Goal: Information Seeking & Learning: Learn about a topic

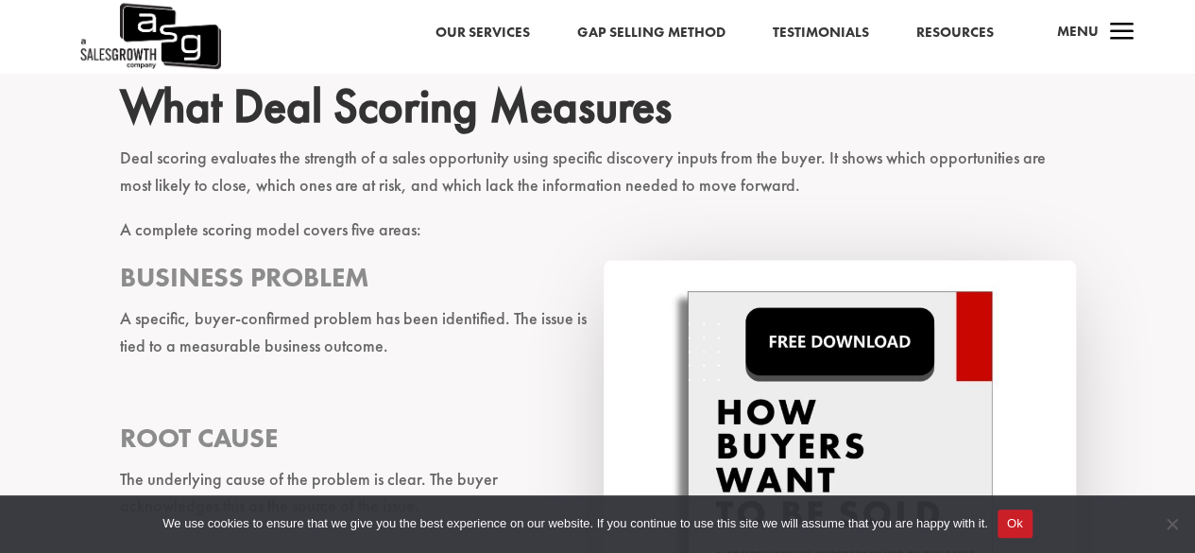
scroll to position [1174, 0]
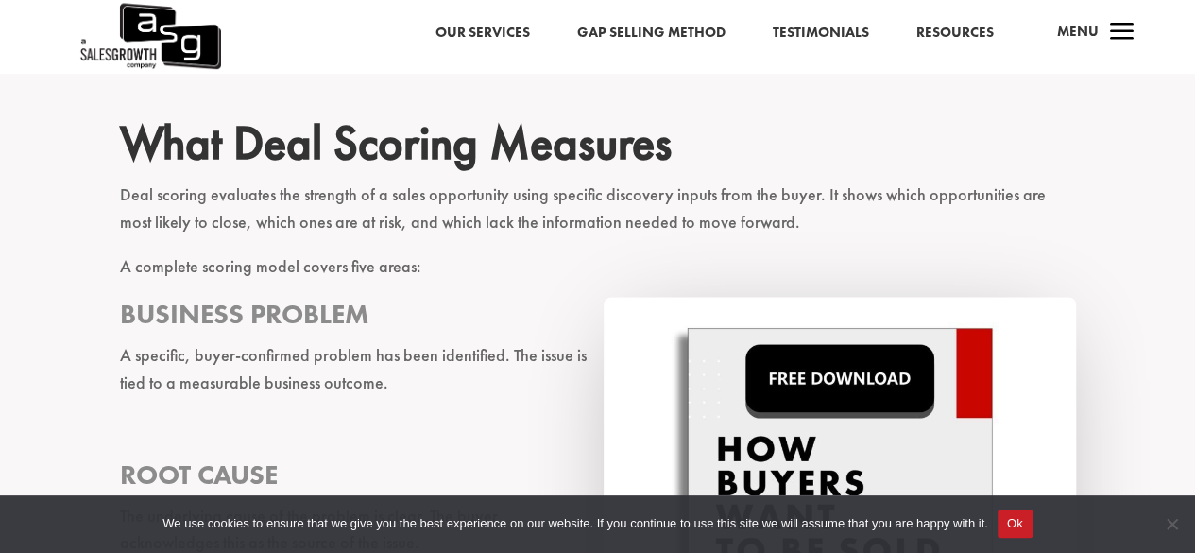
click at [130, 198] on p "Deal scoring evaluates the strength of a sales opportunity using specific disco…" at bounding box center [598, 217] width 956 height 72
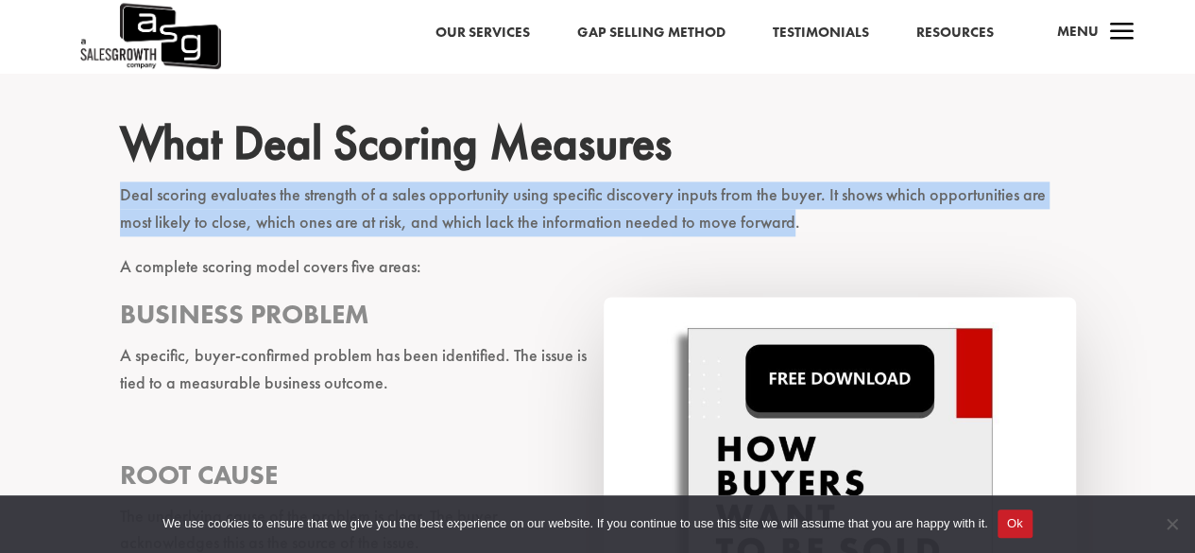
drag, startPoint x: 130, startPoint y: 198, endPoint x: 730, endPoint y: 231, distance: 600.8
click at [730, 231] on p "Deal scoring evaluates the strength of a sales opportunity using specific disco…" at bounding box center [598, 217] width 956 height 72
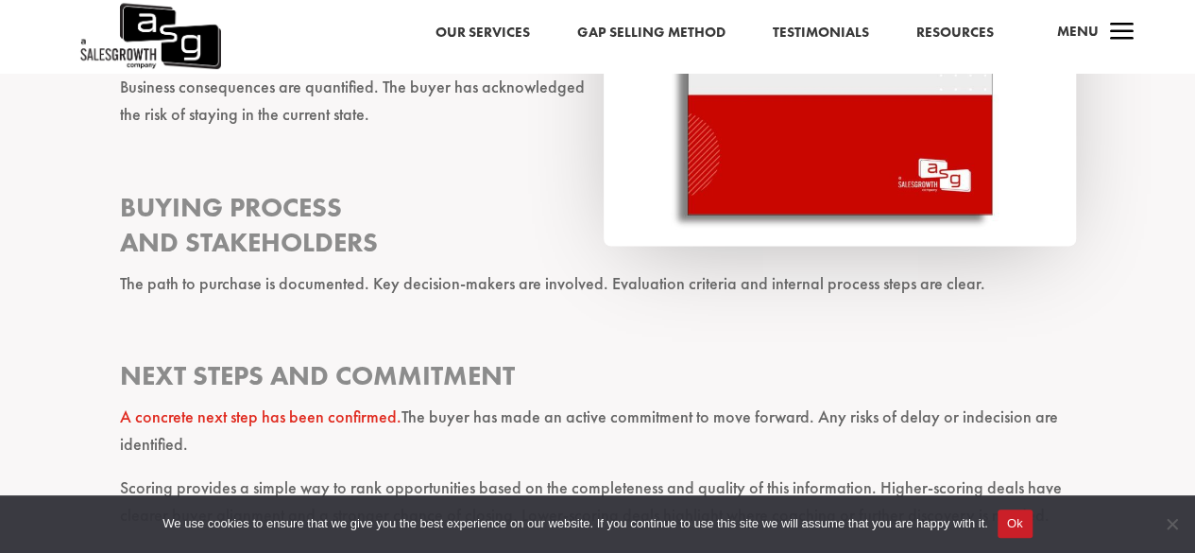
scroll to position [1862, 0]
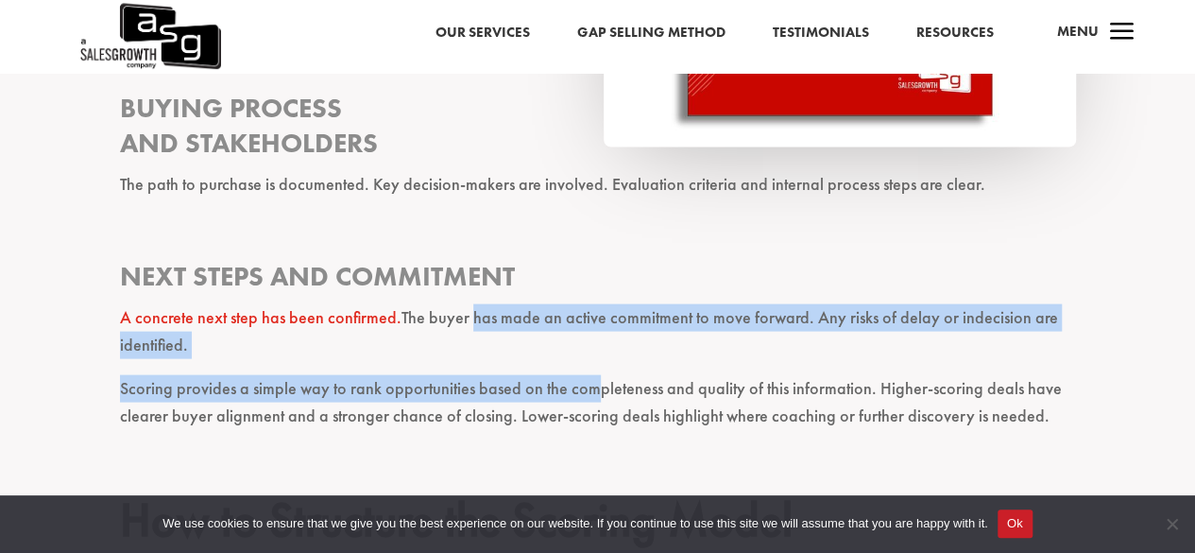
drag, startPoint x: 472, startPoint y: 322, endPoint x: 586, endPoint y: 381, distance: 127.6
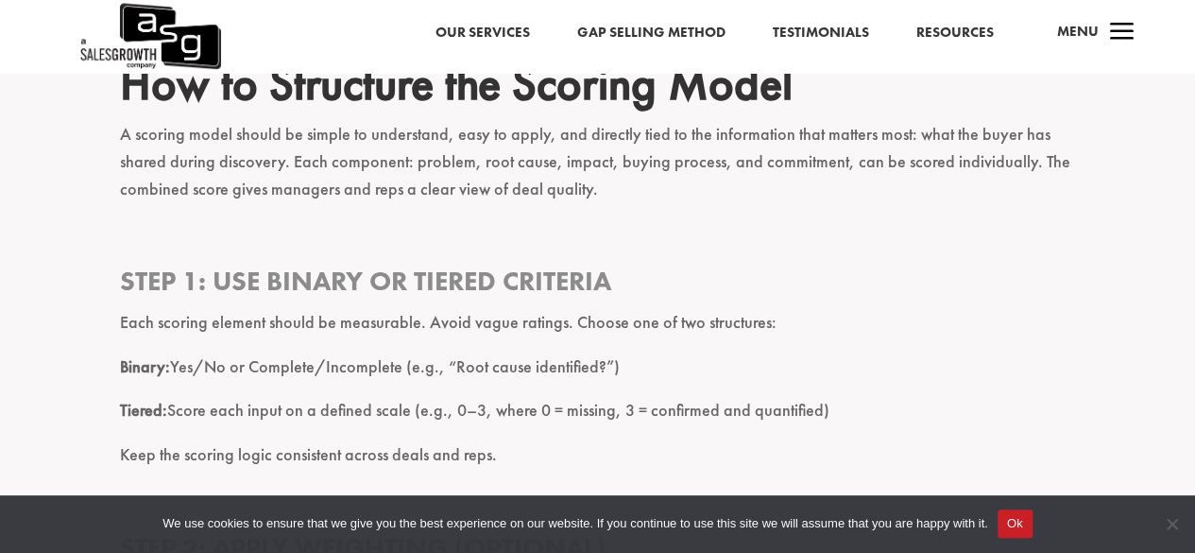
scroll to position [2312, 0]
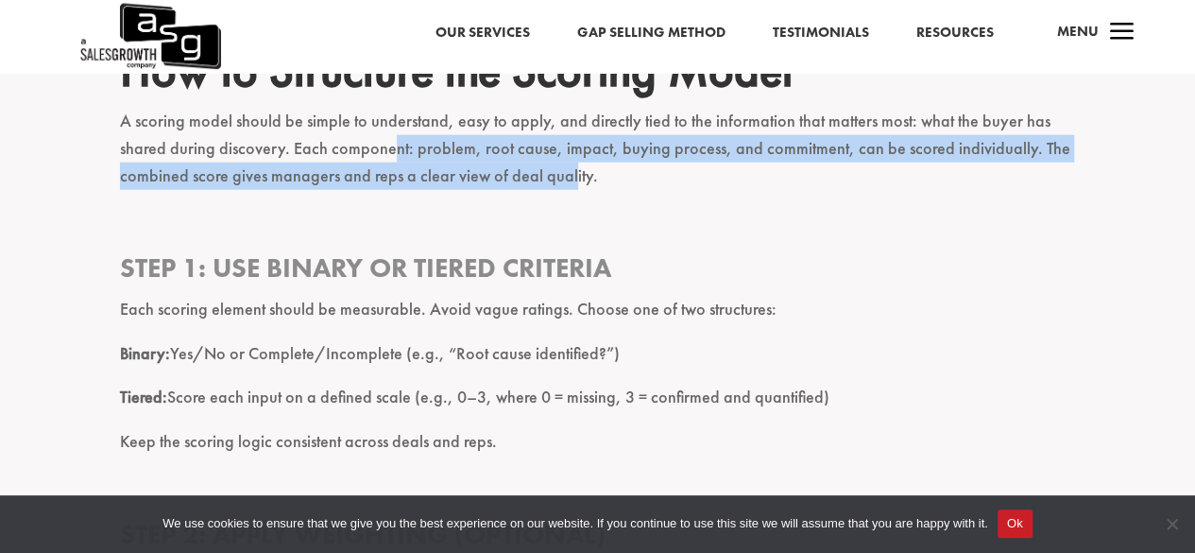
drag, startPoint x: 389, startPoint y: 136, endPoint x: 570, endPoint y: 172, distance: 184.0
click at [570, 172] on p "A scoring model should be simple to understand, easy to apply, and directly tie…" at bounding box center [598, 157] width 956 height 98
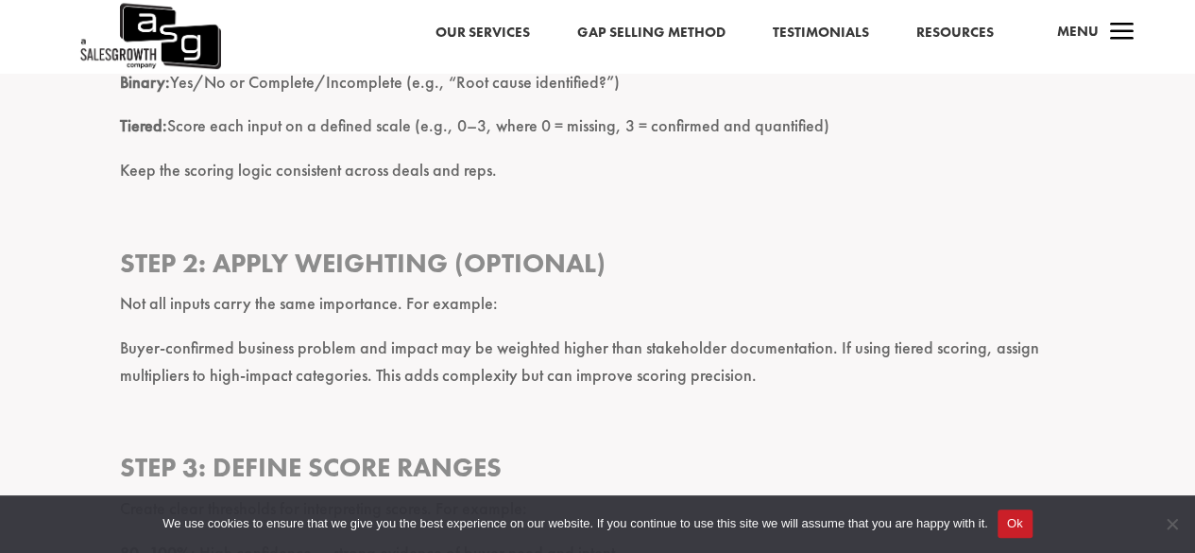
scroll to position [2588, 0]
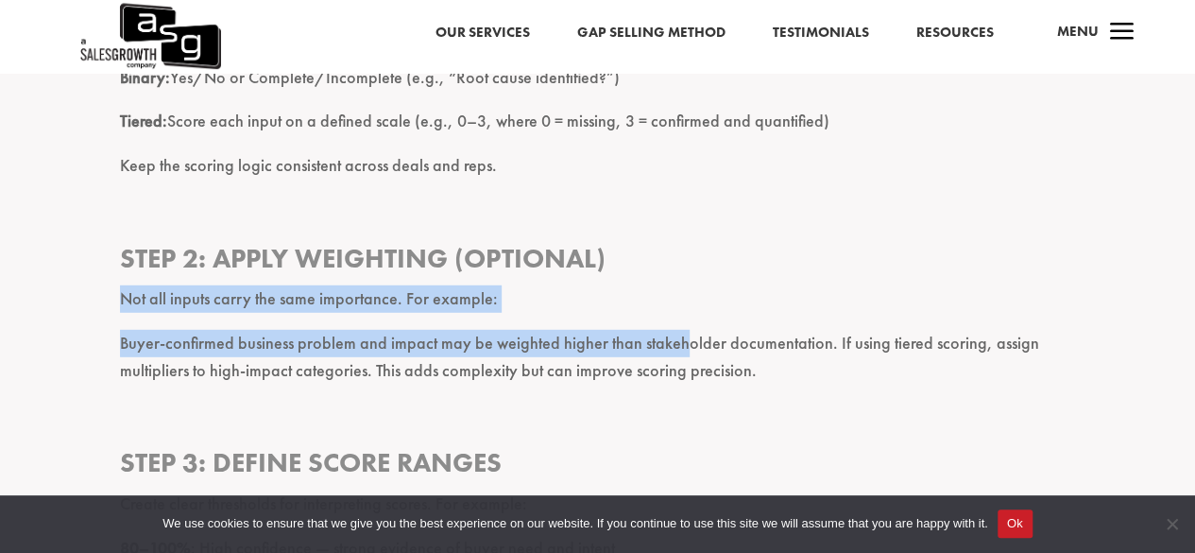
drag, startPoint x: 119, startPoint y: 299, endPoint x: 678, endPoint y: 352, distance: 561.8
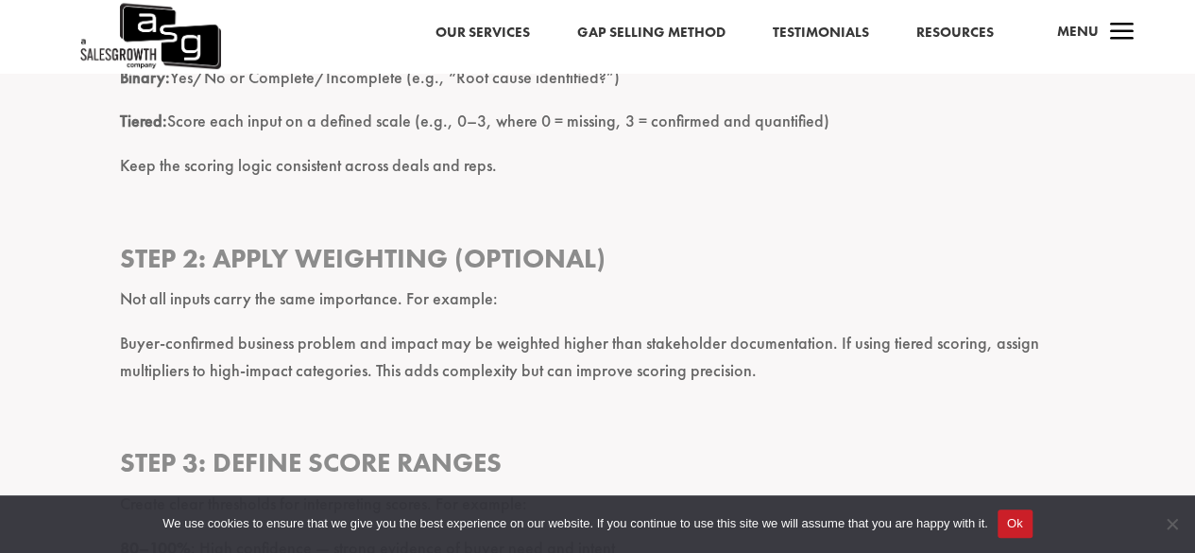
click at [745, 352] on p "Buyer-confirmed business problem and impact may be weighted higher than stakeho…" at bounding box center [598, 366] width 956 height 72
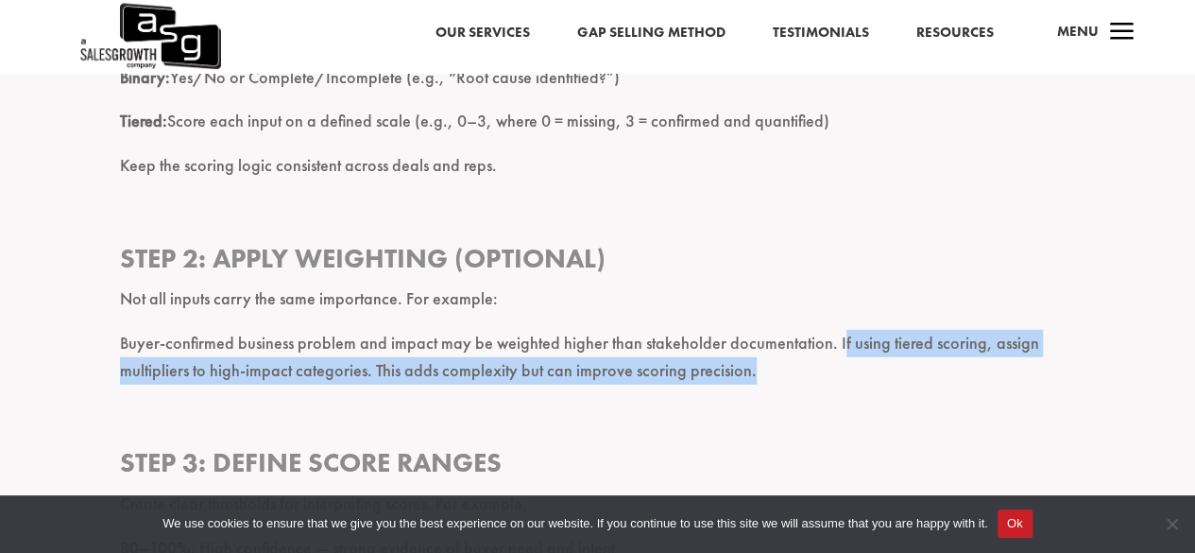
drag, startPoint x: 830, startPoint y: 339, endPoint x: 802, endPoint y: 373, distance: 43.7
click at [802, 373] on p "Buyer-confirmed business problem and impact may be weighted higher than stakeho…" at bounding box center [598, 366] width 956 height 72
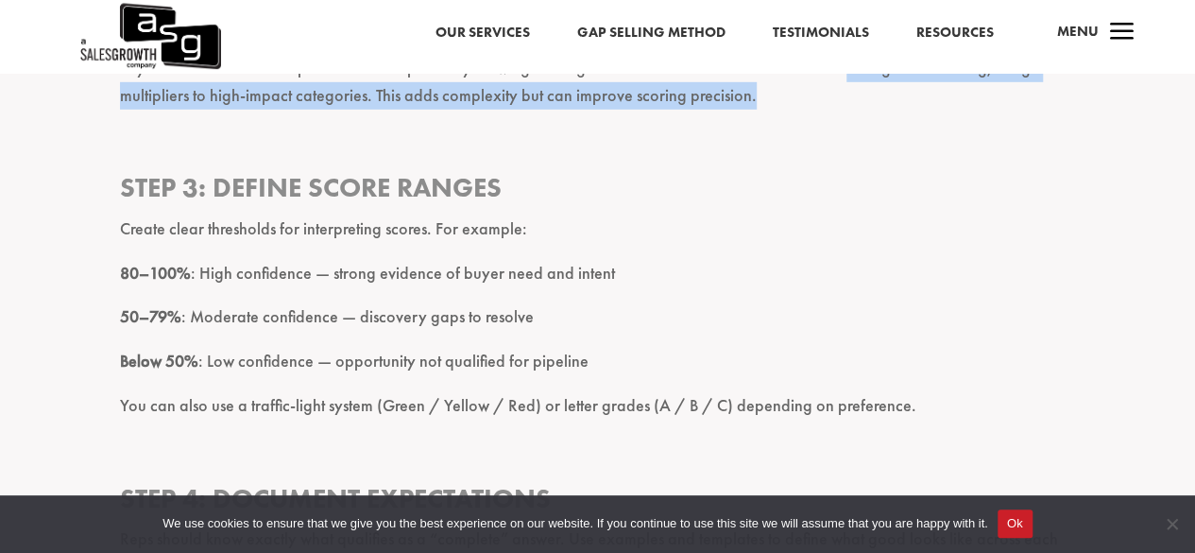
scroll to position [2868, 0]
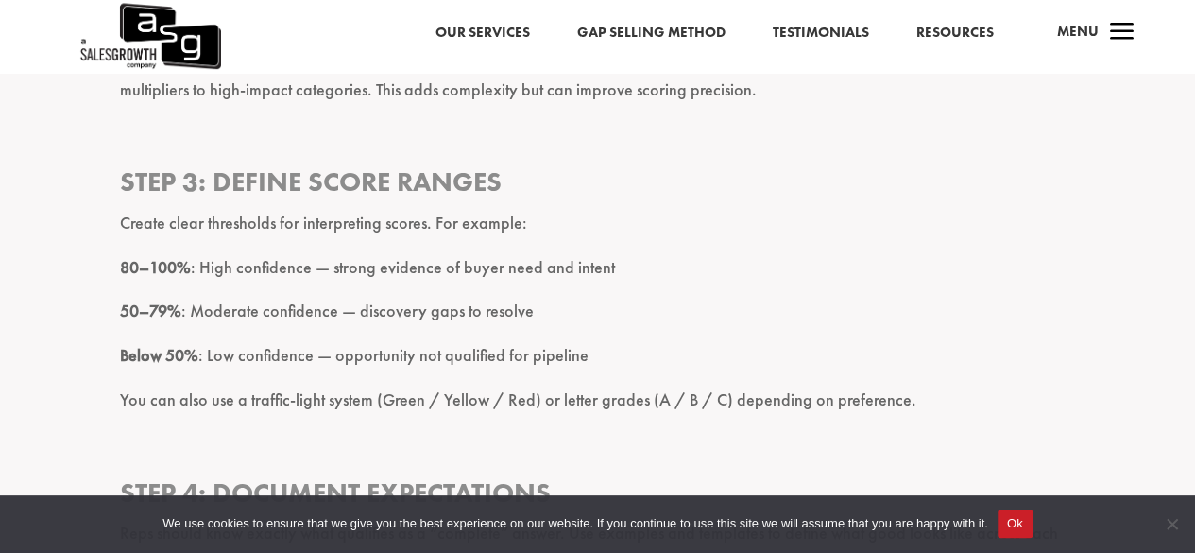
click at [391, 270] on p "80–100% : High confidence — strong evidence of buyer need and intent" at bounding box center [598, 276] width 956 height 44
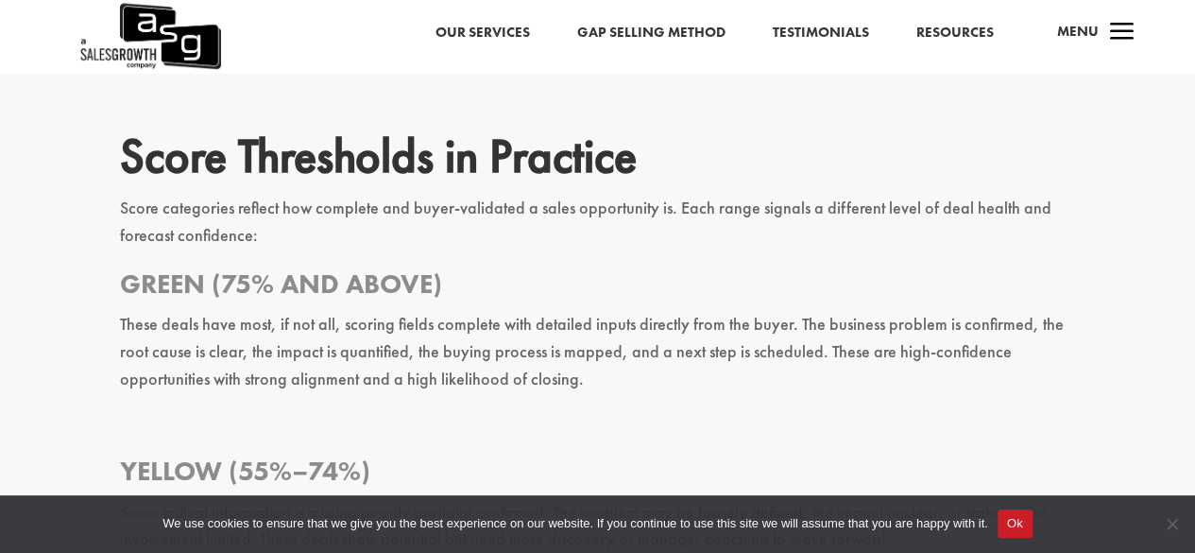
scroll to position [3377, 0]
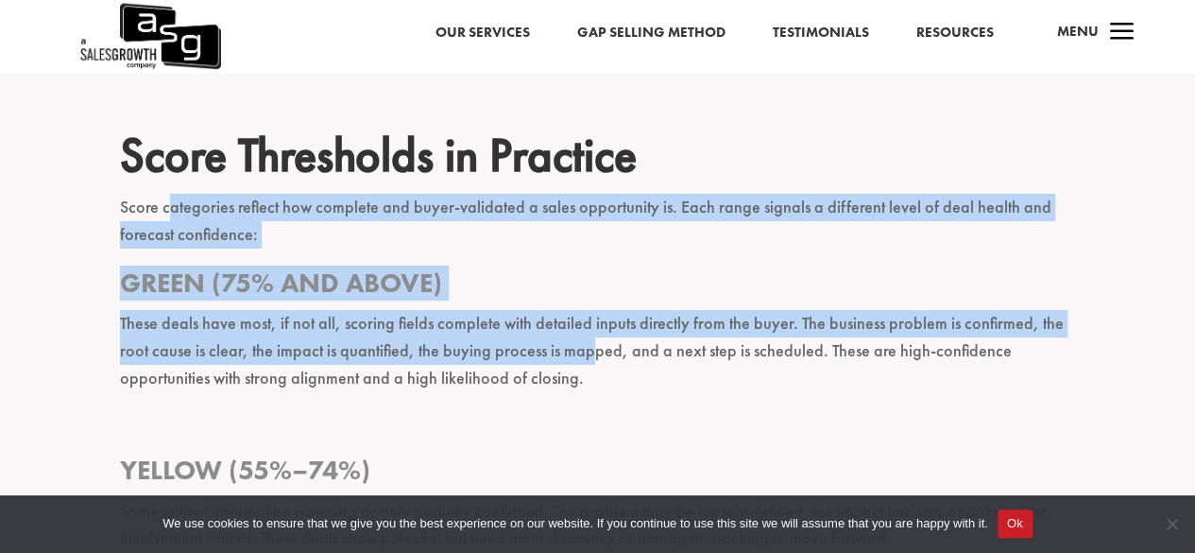
drag, startPoint x: 166, startPoint y: 207, endPoint x: 545, endPoint y: 356, distance: 407.2
click at [545, 356] on div "Deal scoring is a method for evaluating the health and quality of sales opportu…" at bounding box center [598, 500] width 956 height 6318
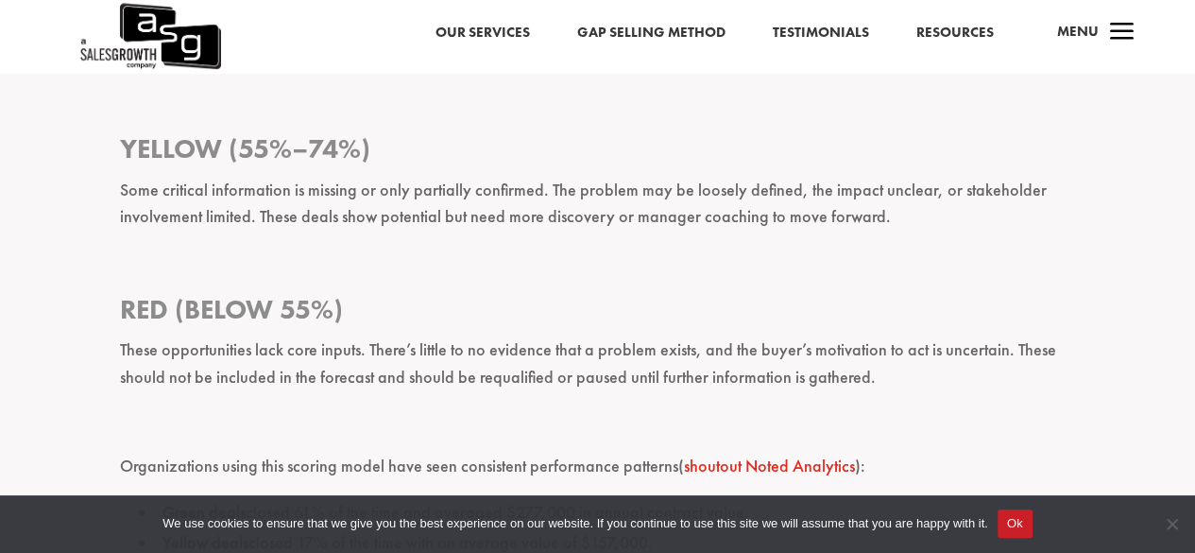
scroll to position [3697, 0]
